Goal: Check status: Check status

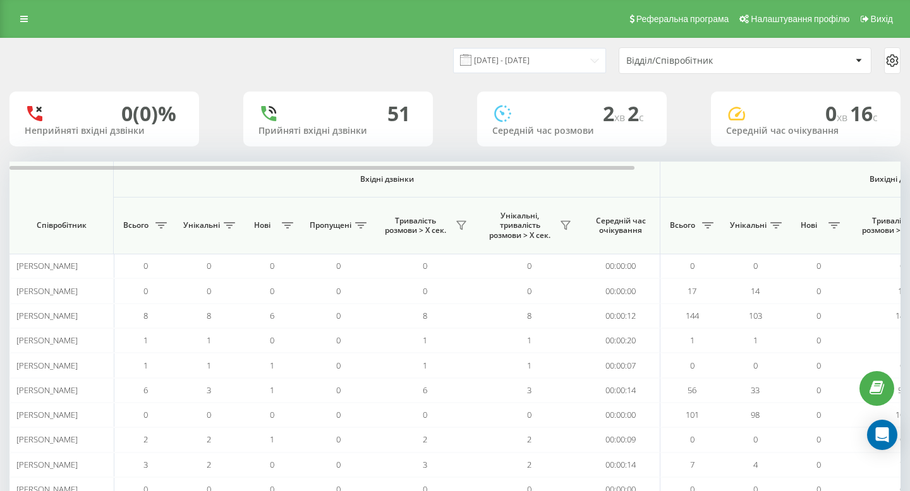
click at [781, 63] on div "Відділ/Співробітник" at bounding box center [738, 61] width 225 height 11
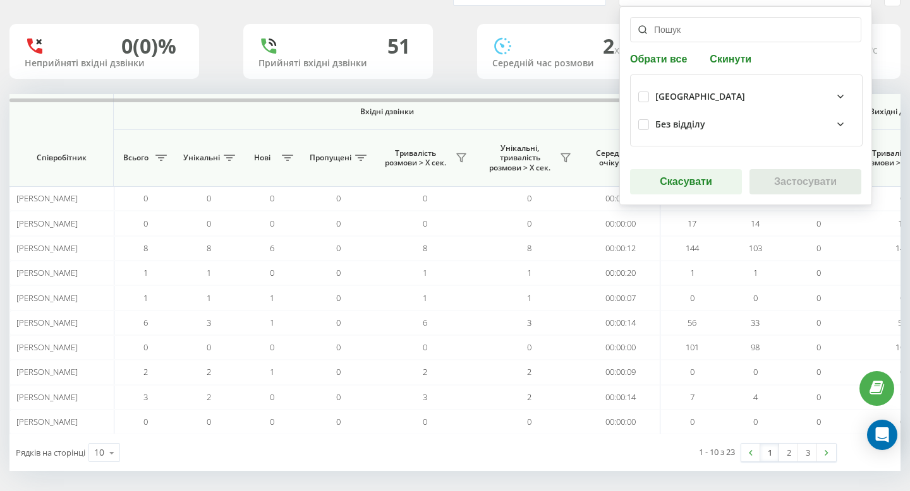
scroll to position [63, 0]
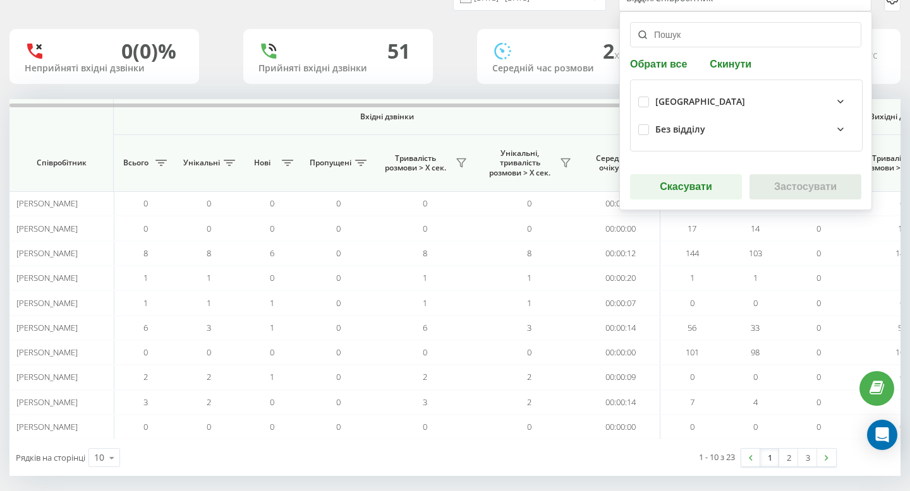
click at [834, 129] on icon at bounding box center [840, 129] width 15 height 15
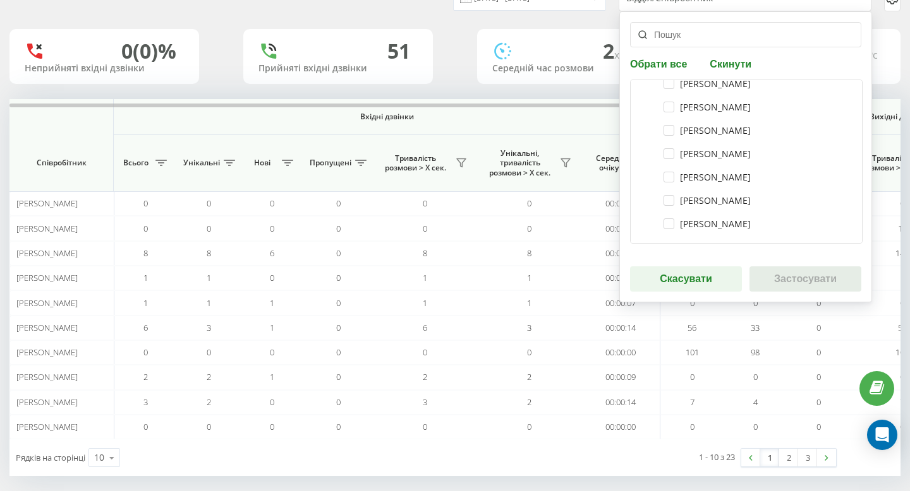
scroll to position [73, 0]
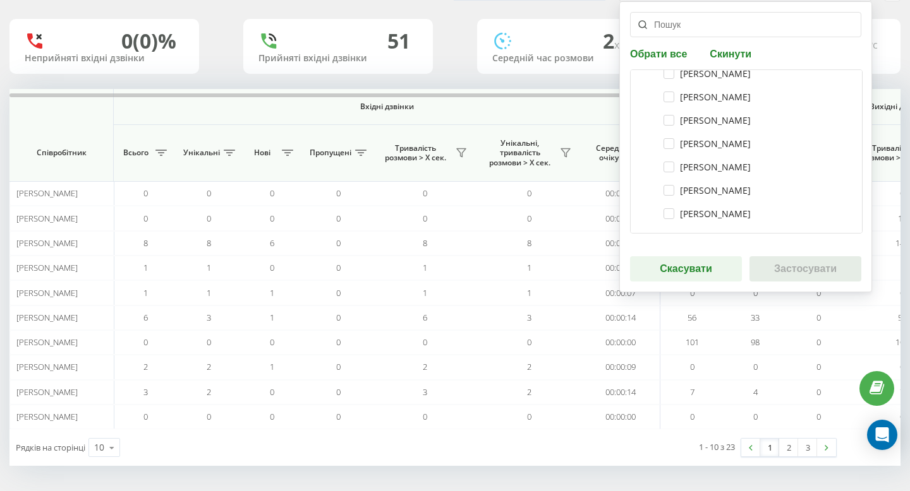
click at [734, 207] on div "[PERSON_NAME]" at bounding box center [746, 213] width 216 height 23
click at [733, 212] on label "[PERSON_NAME]" at bounding box center [706, 213] width 87 height 11
checkbox input "true"
click at [802, 265] on button "Застосувати" at bounding box center [805, 268] width 112 height 25
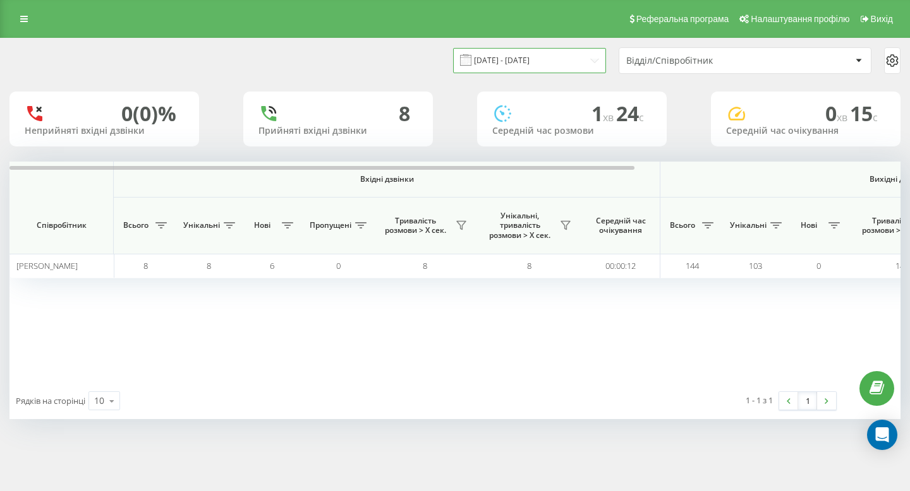
click at [572, 62] on input "18.09.2025 - 18.09.2025" at bounding box center [529, 60] width 153 height 25
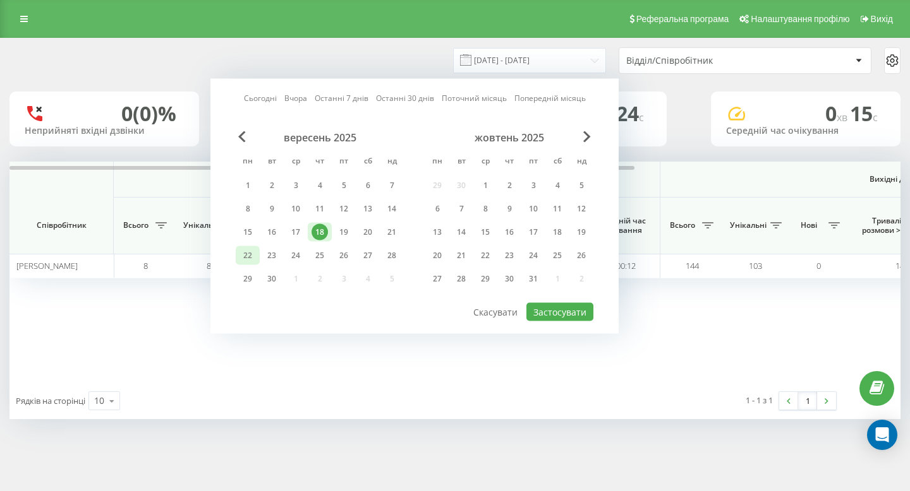
click at [253, 256] on div "22" at bounding box center [247, 256] width 16 height 16
click at [550, 313] on button "Застосувати" at bounding box center [559, 312] width 67 height 18
type input "[DATE] - [DATE]"
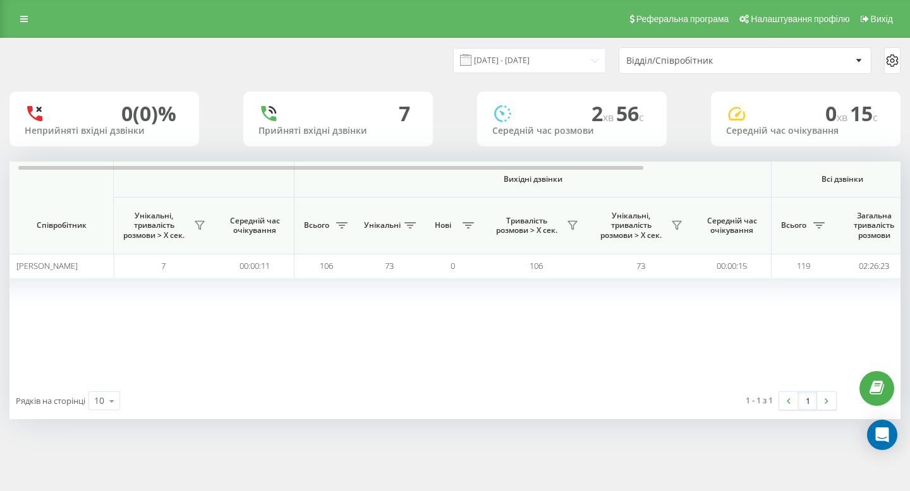
scroll to position [0, 379]
